Goal: Information Seeking & Learning: Learn about a topic

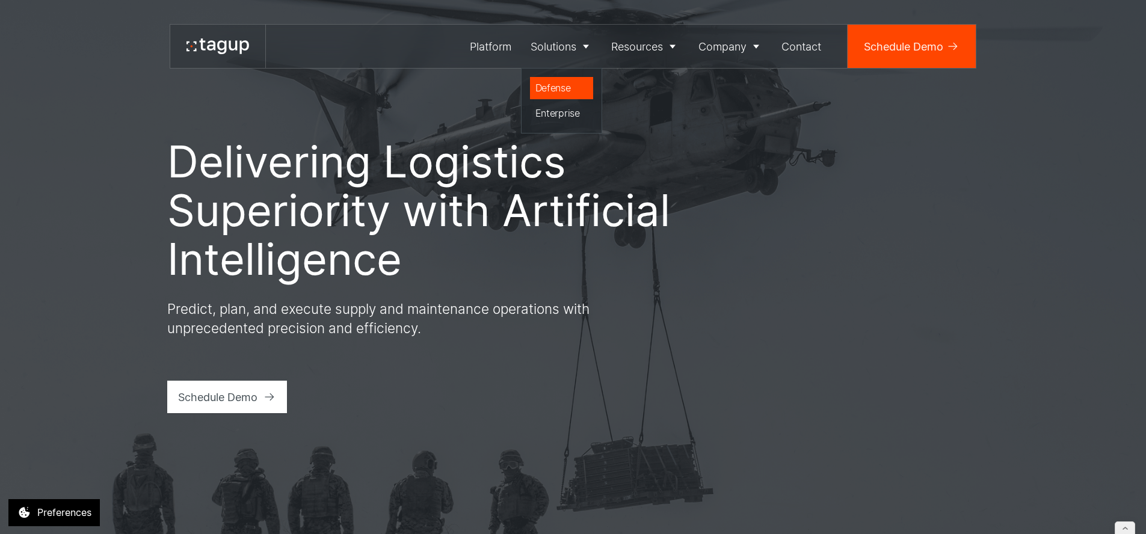
click at [555, 89] on div "Defense" at bounding box center [562, 88] width 53 height 14
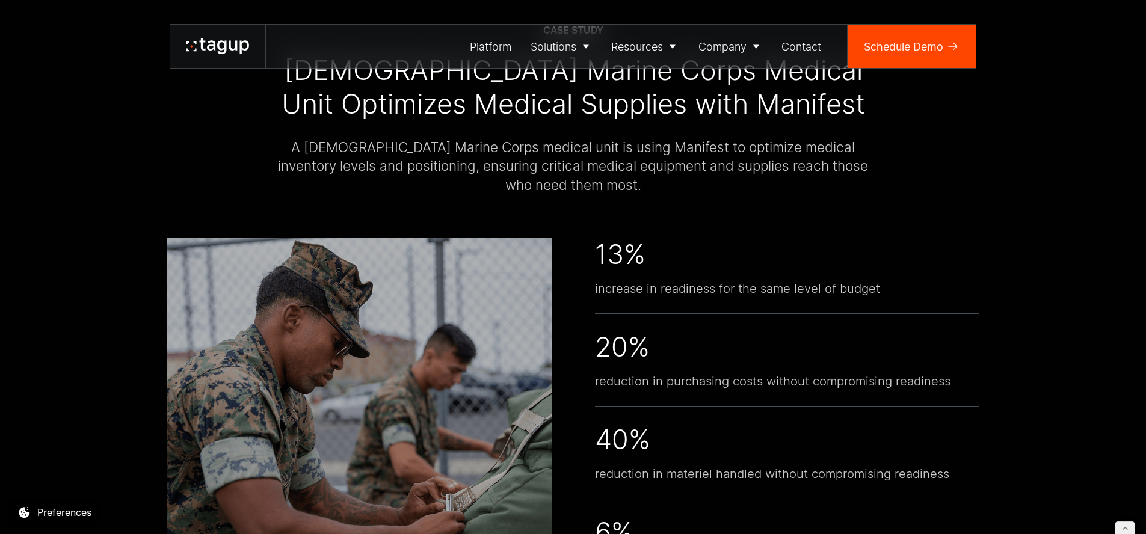
scroll to position [2768, 0]
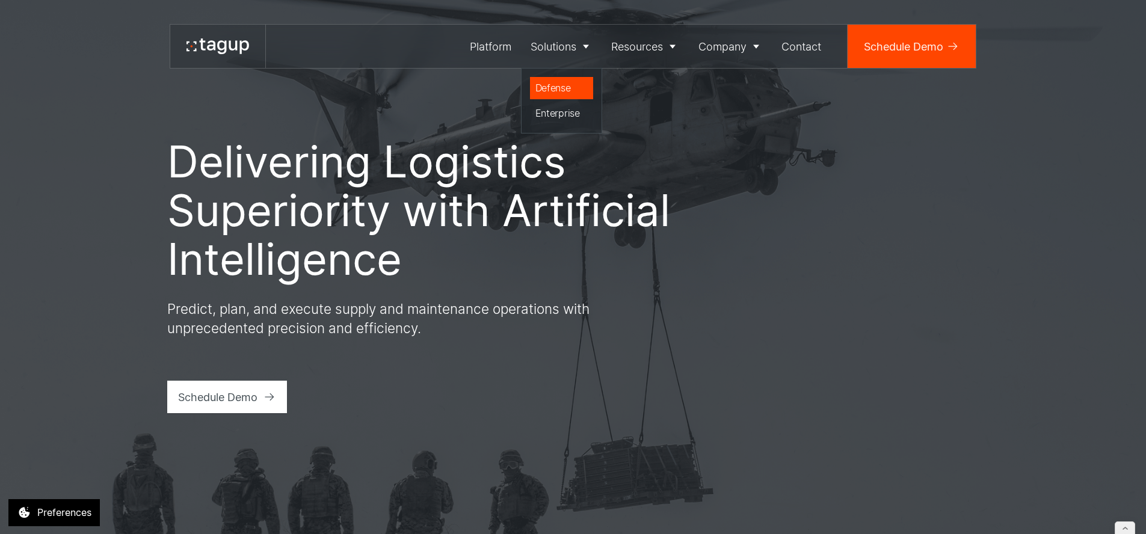
click at [557, 84] on div "Defense" at bounding box center [562, 88] width 53 height 14
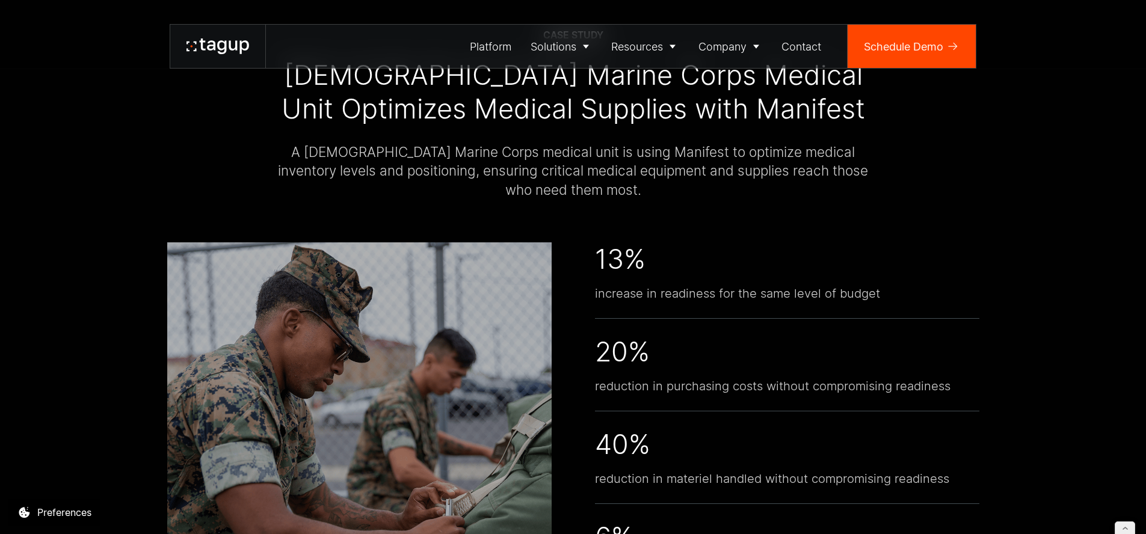
scroll to position [2762, 0]
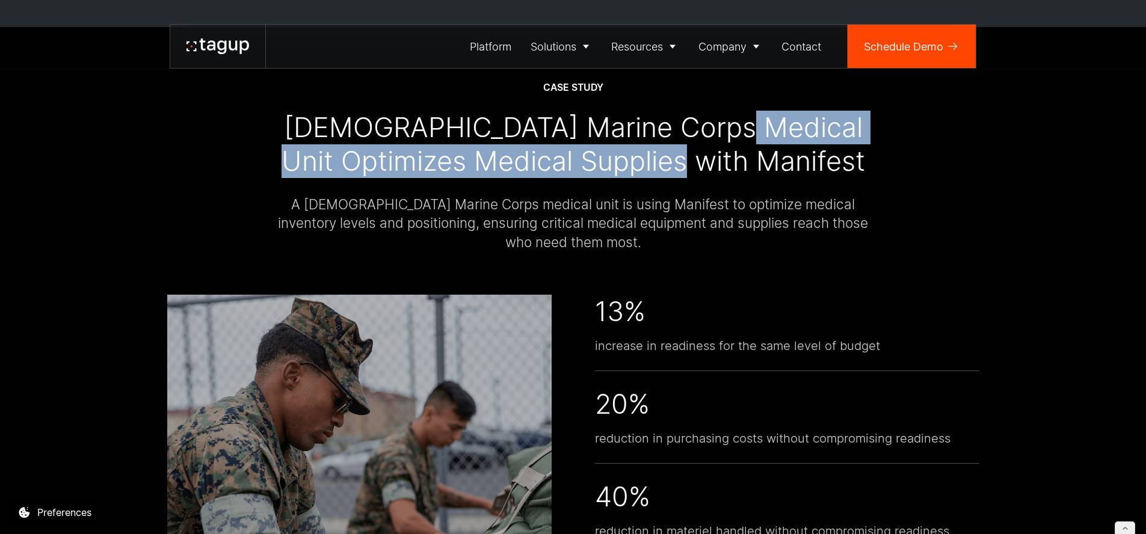
drag, startPoint x: 712, startPoint y: 125, endPoint x: 772, endPoint y: 152, distance: 65.7
click at [773, 152] on div "U.S. Marine Corps Medical Unit Optimizes Medical Supplies with Manifest" at bounding box center [574, 145] width 596 height 68
copy div "Optimizes Medical Supplies with Manifest"
